Goal: Task Accomplishment & Management: Use online tool/utility

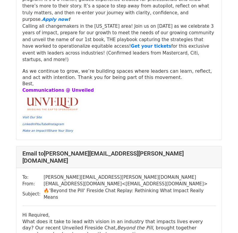
scroll to position [320, 0]
